Goal: Check status: Check status

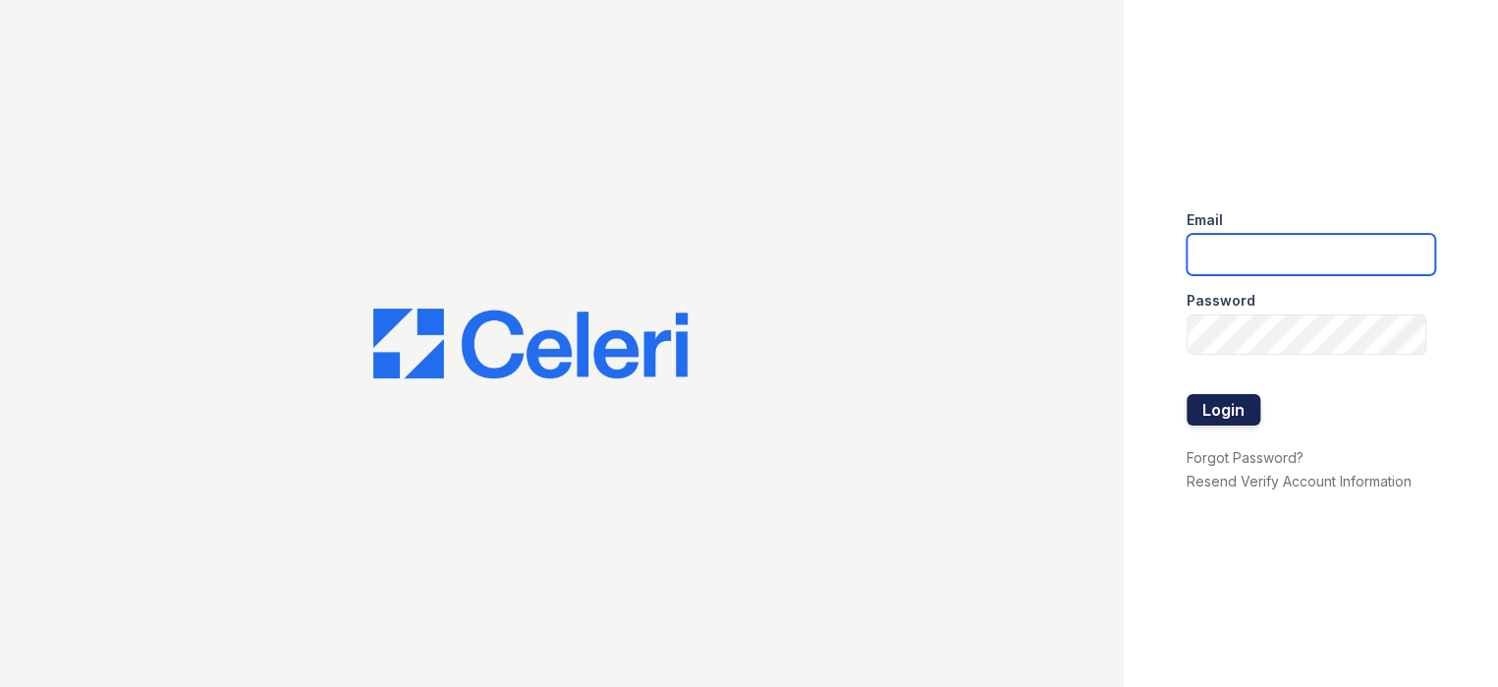
type input "[EMAIL_ADDRESS][DOMAIN_NAME]"
click at [1208, 401] on button "Login" at bounding box center [1223, 409] width 74 height 31
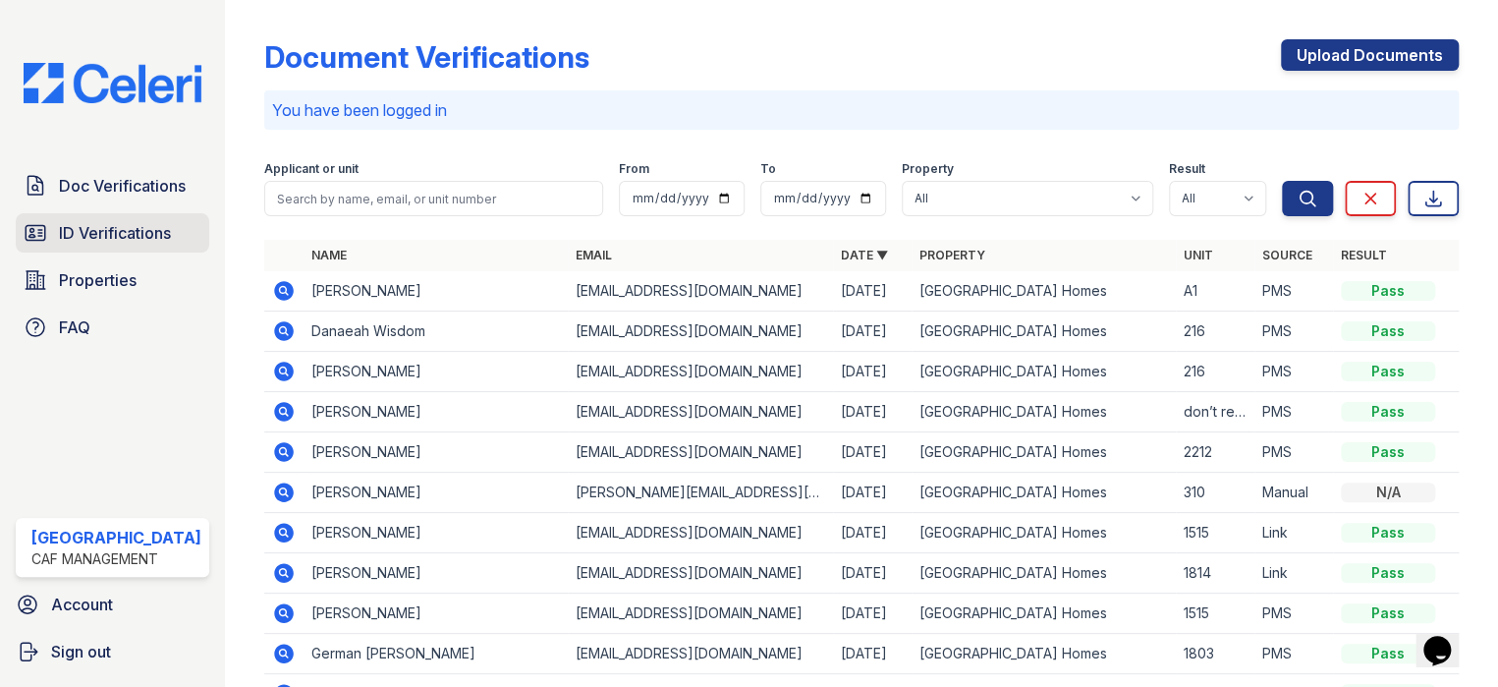
click at [138, 239] on span "ID Verifications" at bounding box center [115, 233] width 112 height 24
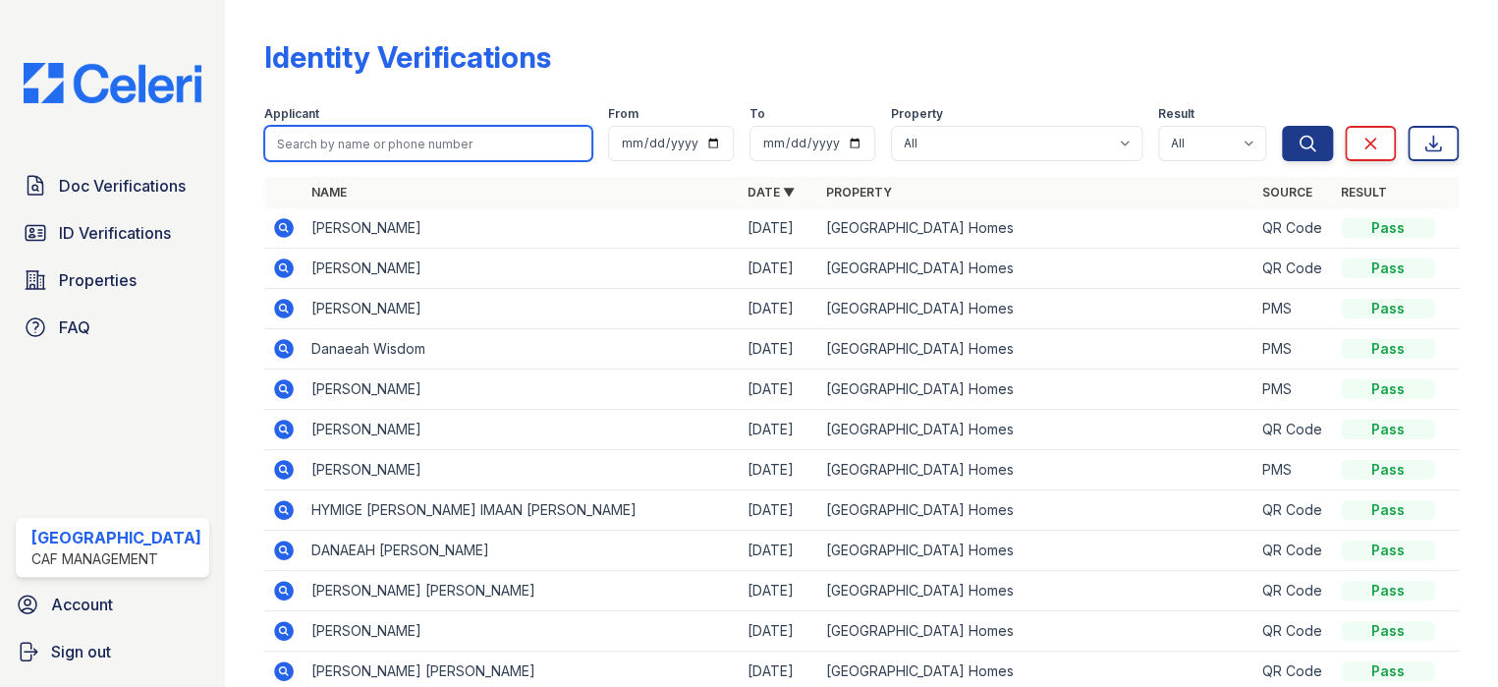
drag, startPoint x: 294, startPoint y: 201, endPoint x: 280, endPoint y: 133, distance: 70.1
paste input "MBUTHIA"
type input "MBUTHIA"
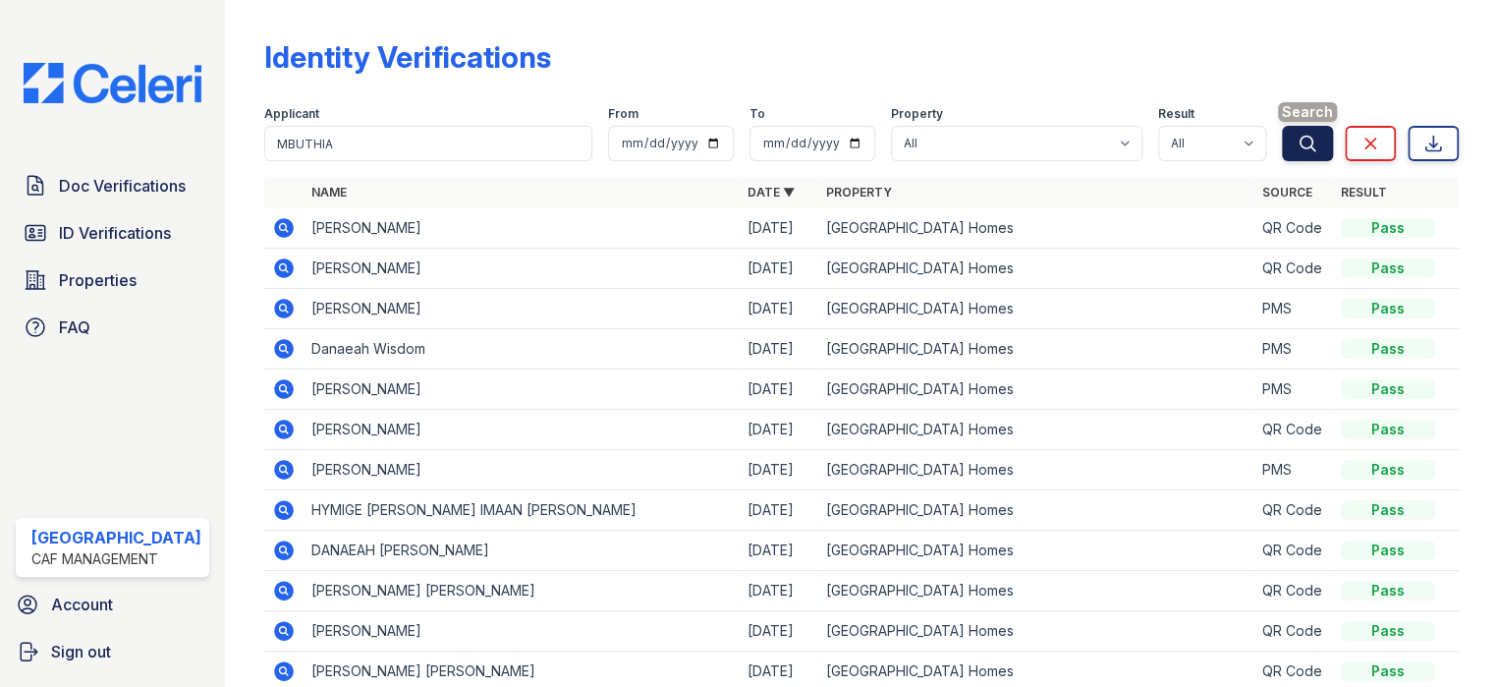
click at [1307, 142] on button "Search" at bounding box center [1307, 143] width 51 height 35
